Goal: Information Seeking & Learning: Learn about a topic

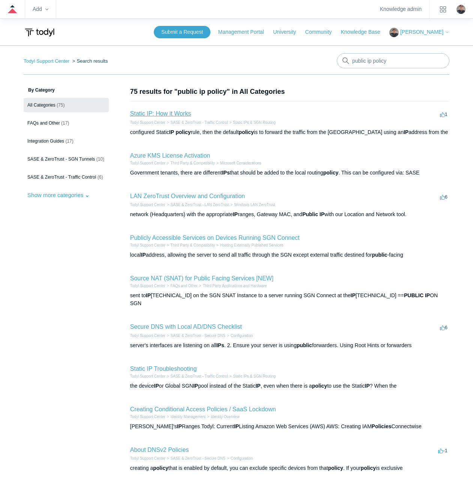
click at [166, 111] on link "Static IP: How it Works" at bounding box center [160, 113] width 61 height 6
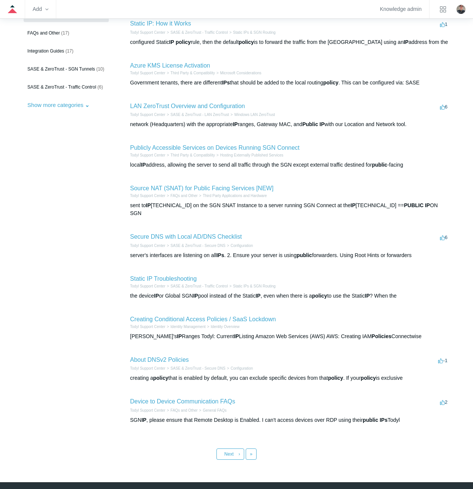
scroll to position [105, 0]
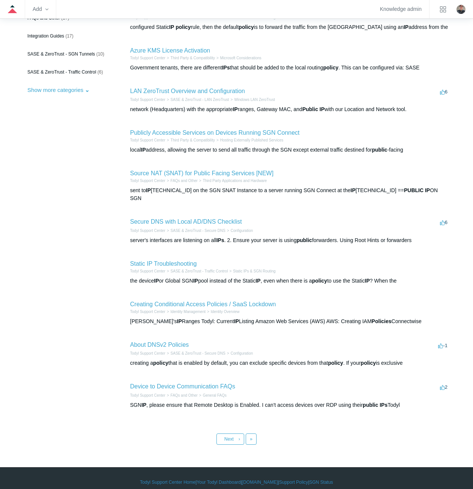
click at [84, 153] on aside "By Category All Categories (75) FAQs and Other (17) Integration Guides (17) SAS…" at bounding box center [66, 200] width 85 height 437
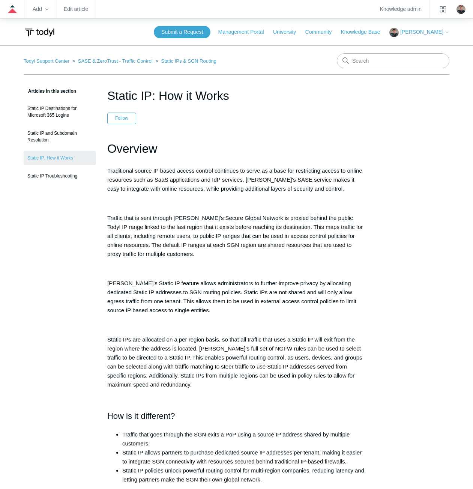
drag, startPoint x: 104, startPoint y: 219, endPoint x: 132, endPoint y: 205, distance: 32.2
click at [132, 205] on p at bounding box center [236, 203] width 258 height 9
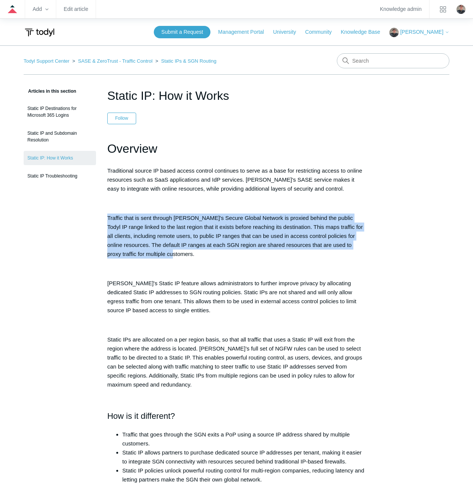
drag, startPoint x: 170, startPoint y: 252, endPoint x: 102, endPoint y: 222, distance: 74.2
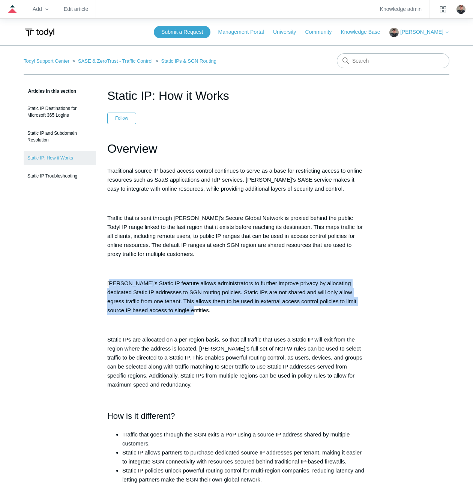
drag, startPoint x: 168, startPoint y: 309, endPoint x: 111, endPoint y: 287, distance: 61.7
click at [111, 287] on p "Todyl's Static IP feature allows administrators to further improve privacy by a…" at bounding box center [236, 297] width 258 height 36
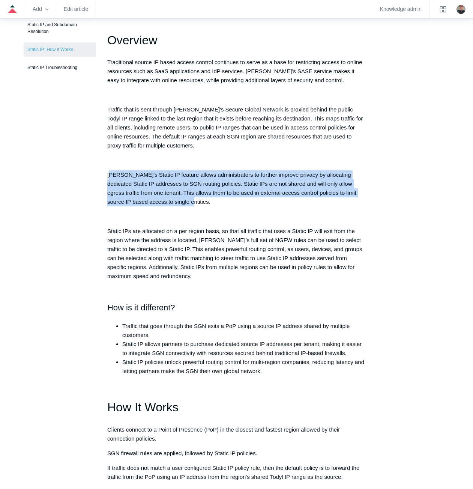
scroll to position [38, 0]
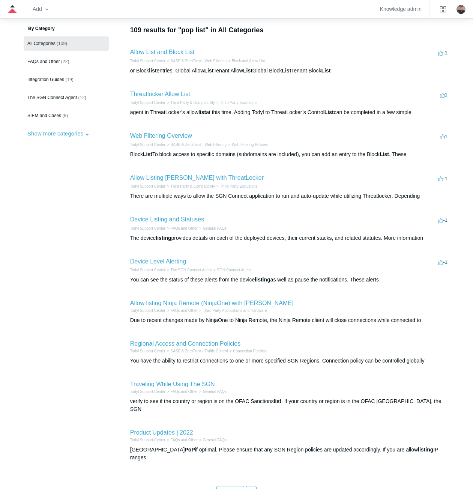
scroll to position [106, 0]
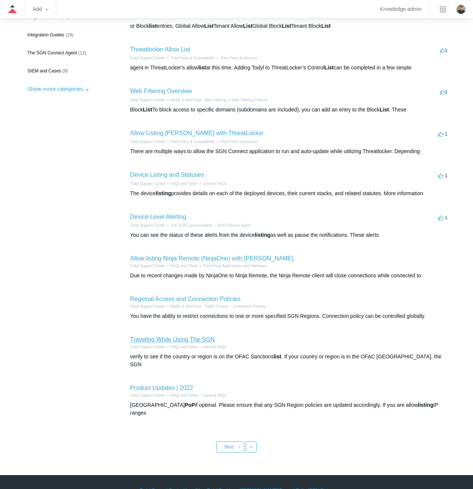
click at [140, 341] on link "Traveling While Using The SGN" at bounding box center [172, 339] width 85 height 6
click at [254, 441] on link "Last »" at bounding box center [251, 446] width 11 height 11
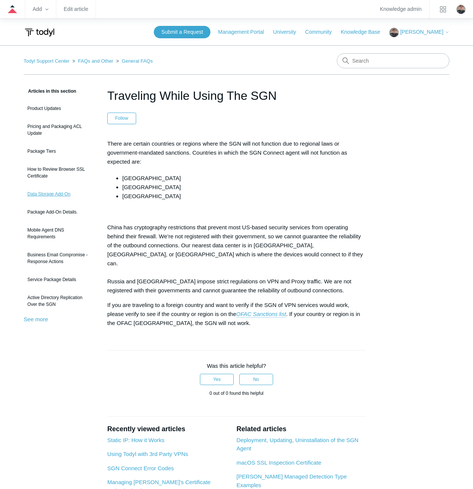
scroll to position [75, 0]
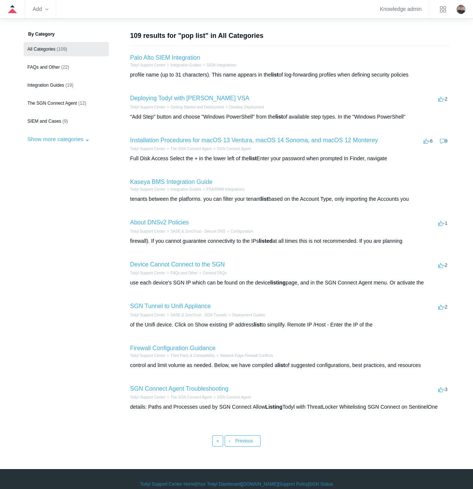
scroll to position [66, 0]
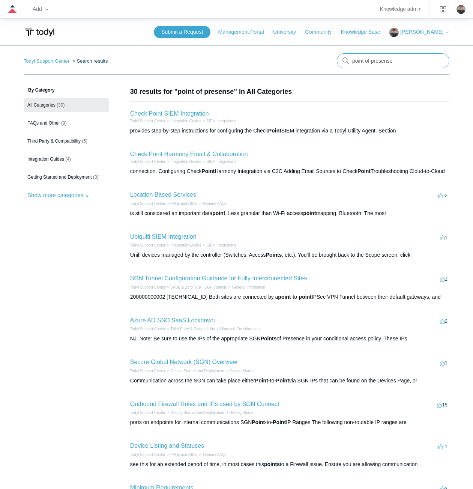
click at [401, 60] on input "point of presense" at bounding box center [393, 60] width 113 height 15
type input "point of presence"
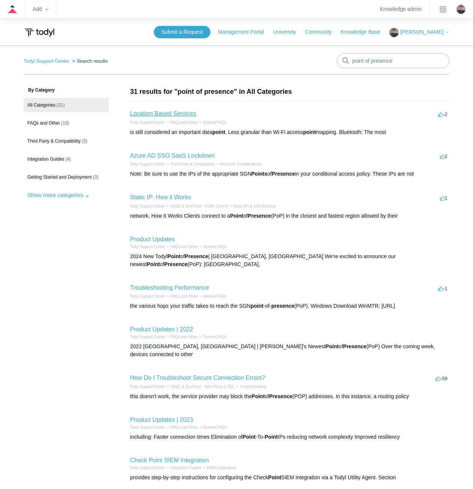
click at [180, 113] on link "Location Based Services" at bounding box center [163, 113] width 66 height 6
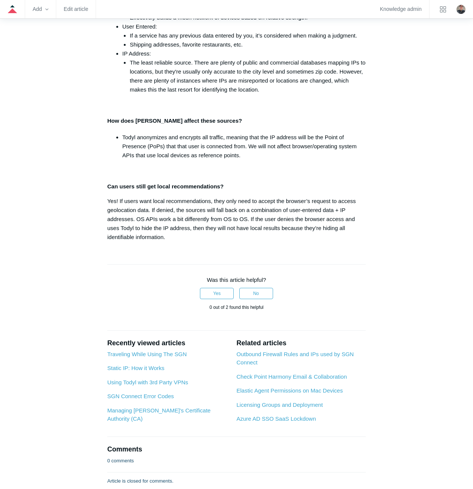
scroll to position [413, 0]
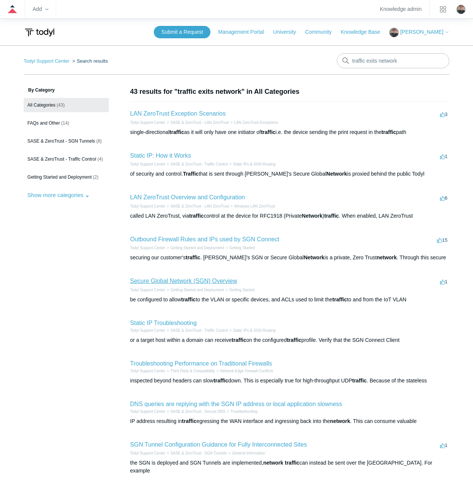
click at [167, 281] on link "Secure Global Network (SGN) Overview" at bounding box center [183, 281] width 107 height 6
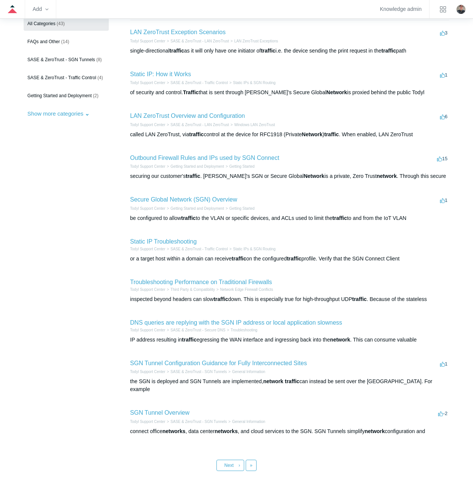
scroll to position [108, 0]
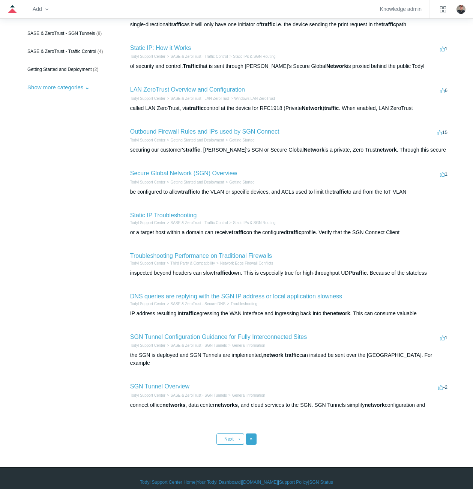
click at [249, 433] on link "Last »" at bounding box center [251, 438] width 11 height 11
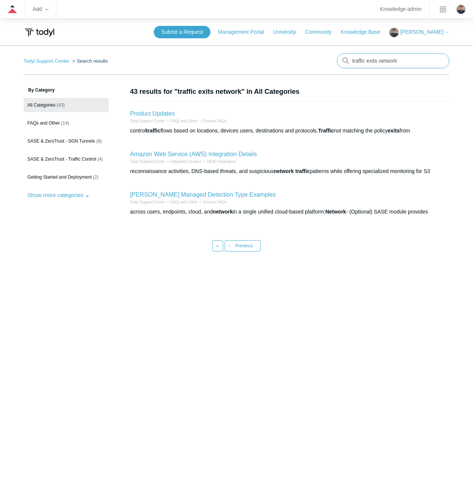
drag, startPoint x: 412, startPoint y: 61, endPoint x: 340, endPoint y: 51, distance: 73.2
click at [340, 51] on main "Todyl Support Center Search results There are no matching results in this help …" at bounding box center [236, 265] width 473 height 440
type input "kb exits"
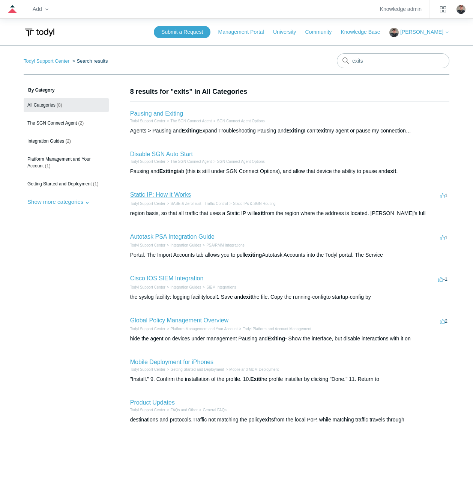
click at [143, 195] on link "Static IP: How it Works" at bounding box center [160, 194] width 61 height 6
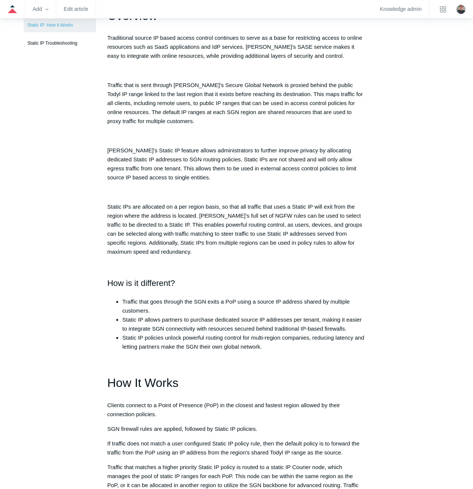
scroll to position [150, 0]
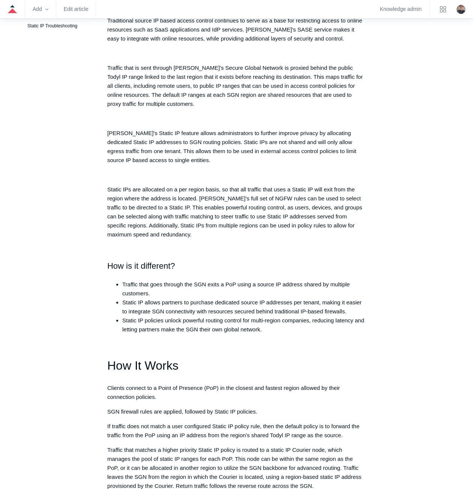
click at [119, 228] on p "Static IPs are allocated on a per region basis, so that all traffic that uses a…" at bounding box center [236, 212] width 258 height 54
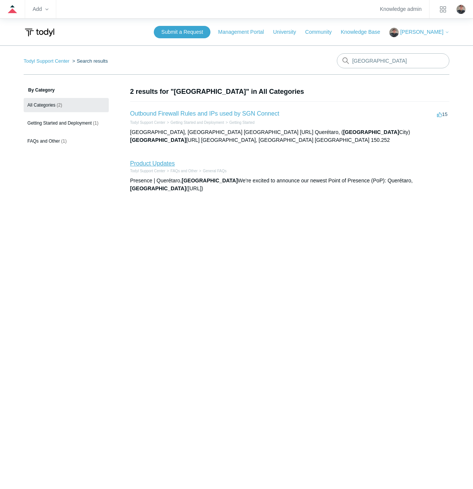
click at [146, 160] on link "Product Updates" at bounding box center [152, 163] width 45 height 6
